Goal: Task Accomplishment & Management: Manage account settings

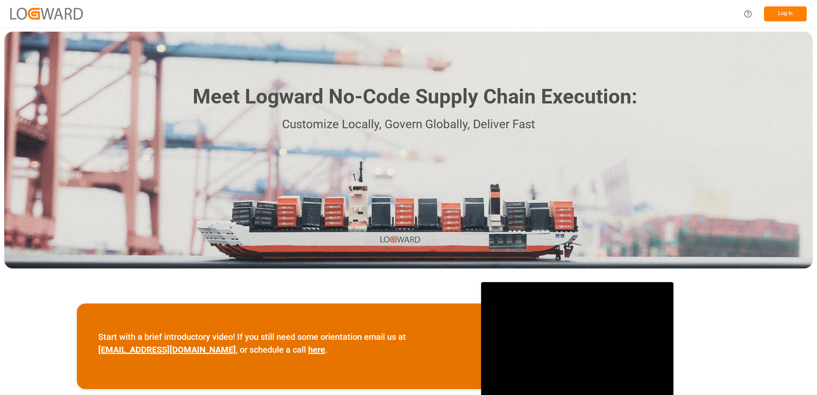
click at [780, 14] on button "Log In" at bounding box center [785, 13] width 43 height 15
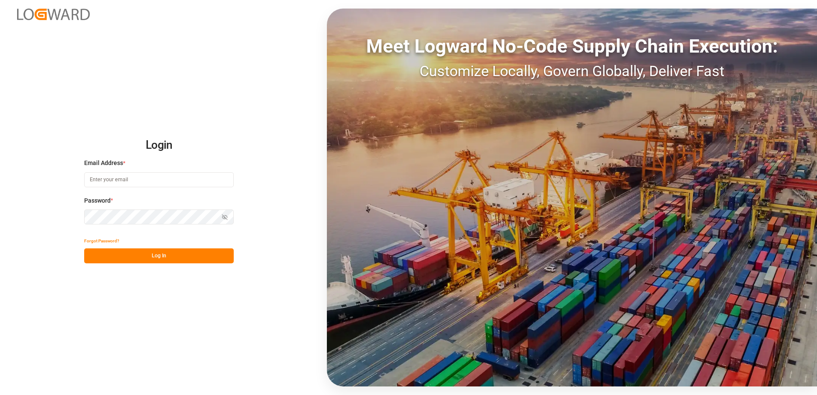
click at [177, 182] on input at bounding box center [159, 179] width 150 height 15
type input "[PERSON_NAME][EMAIL_ADDRESS][DOMAIN_NAME]"
click at [226, 217] on icon "button" at bounding box center [225, 217] width 6 height 6
click at [176, 253] on button "Log In" at bounding box center [159, 255] width 150 height 15
